Goal: Use online tool/utility: Utilize a website feature to perform a specific function

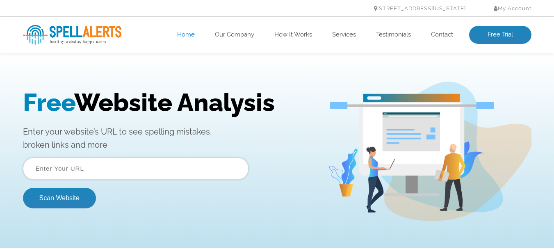
click at [129, 164] on input "text" at bounding box center [136, 169] width 226 height 22
paste input "[URL][DOMAIN_NAME]"
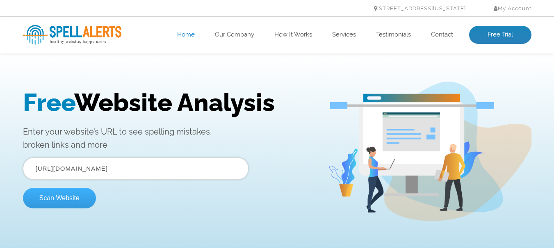
type input "[URL][DOMAIN_NAME]"
click at [40, 204] on button "Scan Website" at bounding box center [59, 198] width 73 height 21
click at [78, 192] on button "Scan Website" at bounding box center [59, 198] width 73 height 21
click at [79, 202] on button "Scan Website" at bounding box center [59, 198] width 73 height 21
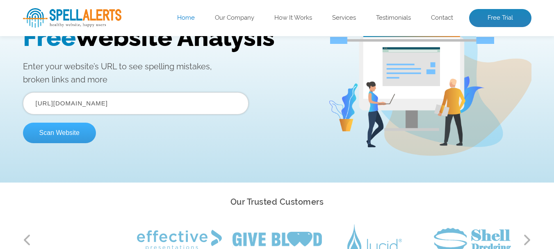
scroll to position [41, 0]
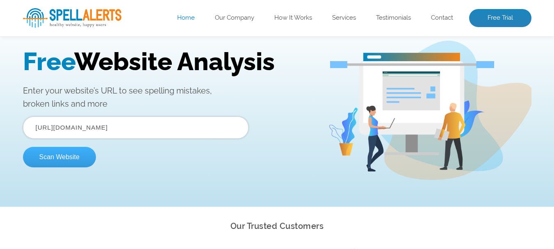
click at [73, 163] on button "Scan Website" at bounding box center [59, 157] width 73 height 21
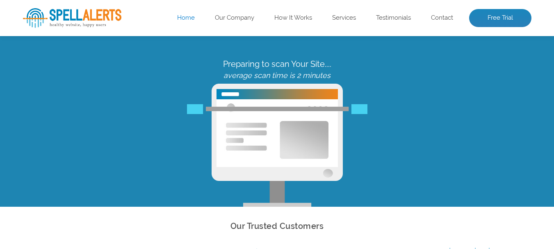
scroll to position [0, 0]
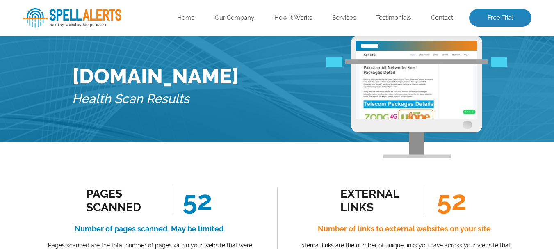
scroll to position [82, 0]
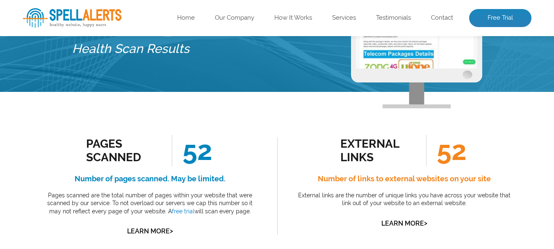
click at [186, 148] on span "52" at bounding box center [192, 150] width 41 height 31
click at [186, 147] on span "52" at bounding box center [192, 150] width 41 height 31
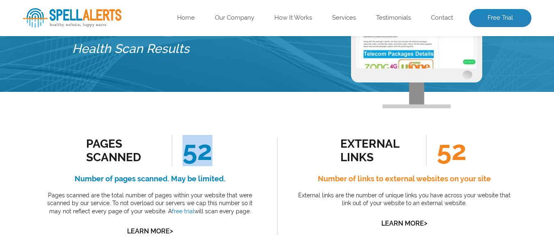
click at [186, 147] on span "52" at bounding box center [192, 150] width 41 height 31
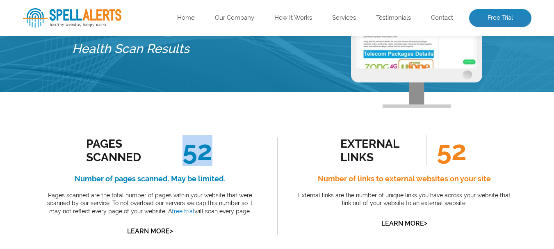
click at [186, 147] on span "52" at bounding box center [192, 150] width 41 height 31
click at [187, 147] on span "52" at bounding box center [192, 150] width 41 height 31
click at [453, 152] on span "52" at bounding box center [446, 150] width 41 height 31
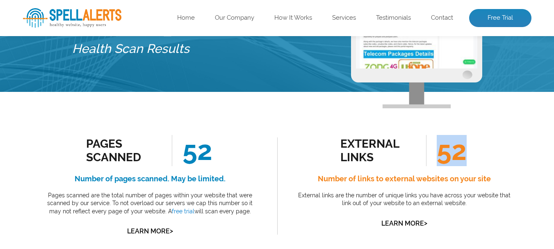
click at [453, 152] on span "52" at bounding box center [446, 150] width 41 height 31
click at [206, 163] on span "52" at bounding box center [192, 150] width 41 height 31
click at [205, 161] on span "52" at bounding box center [192, 150] width 41 height 31
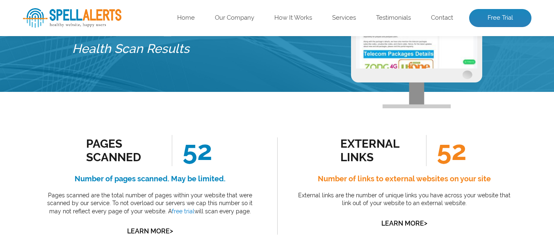
click at [201, 150] on span "52" at bounding box center [192, 150] width 41 height 31
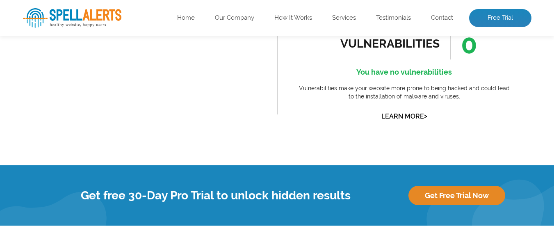
scroll to position [935, 0]
